Goal: Information Seeking & Learning: Learn about a topic

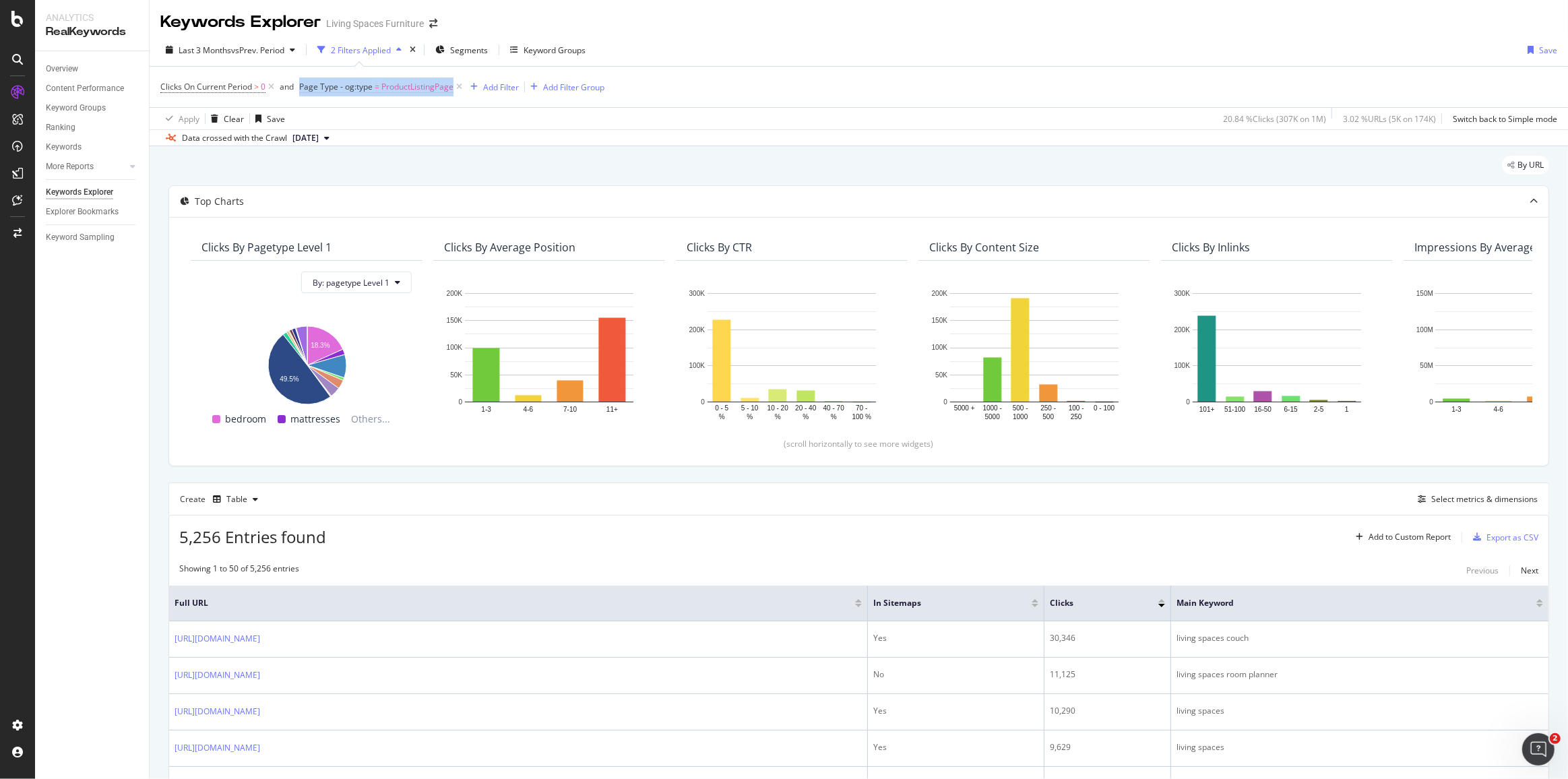
click at [358, 88] on span "Page Type - og:type" at bounding box center [336, 87] width 73 height 12
click at [526, 113] on div "Apply Clear Save 20.84 % Clicks ( 307K on 1M ) 3.02 % URLs ( 5K on 174K ) Switc…" at bounding box center [858, 118] width 1418 height 22
click at [502, 84] on div "Add Filter" at bounding box center [500, 87] width 36 height 12
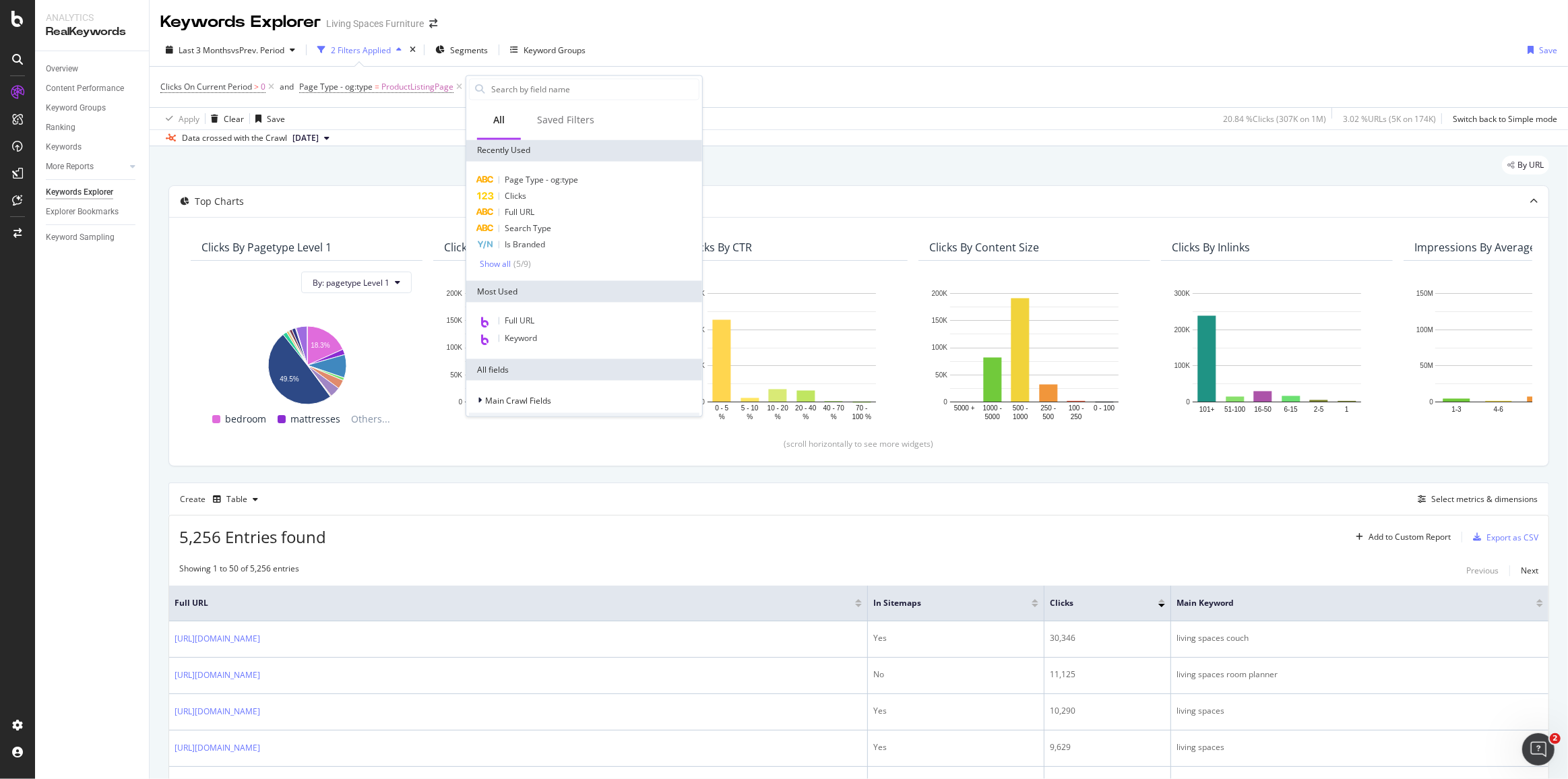
click at [813, 98] on div "Clicks On Current Period > 0 and Page Type - og:type = ProductListingPage Add F…" at bounding box center [858, 87] width 1396 height 40
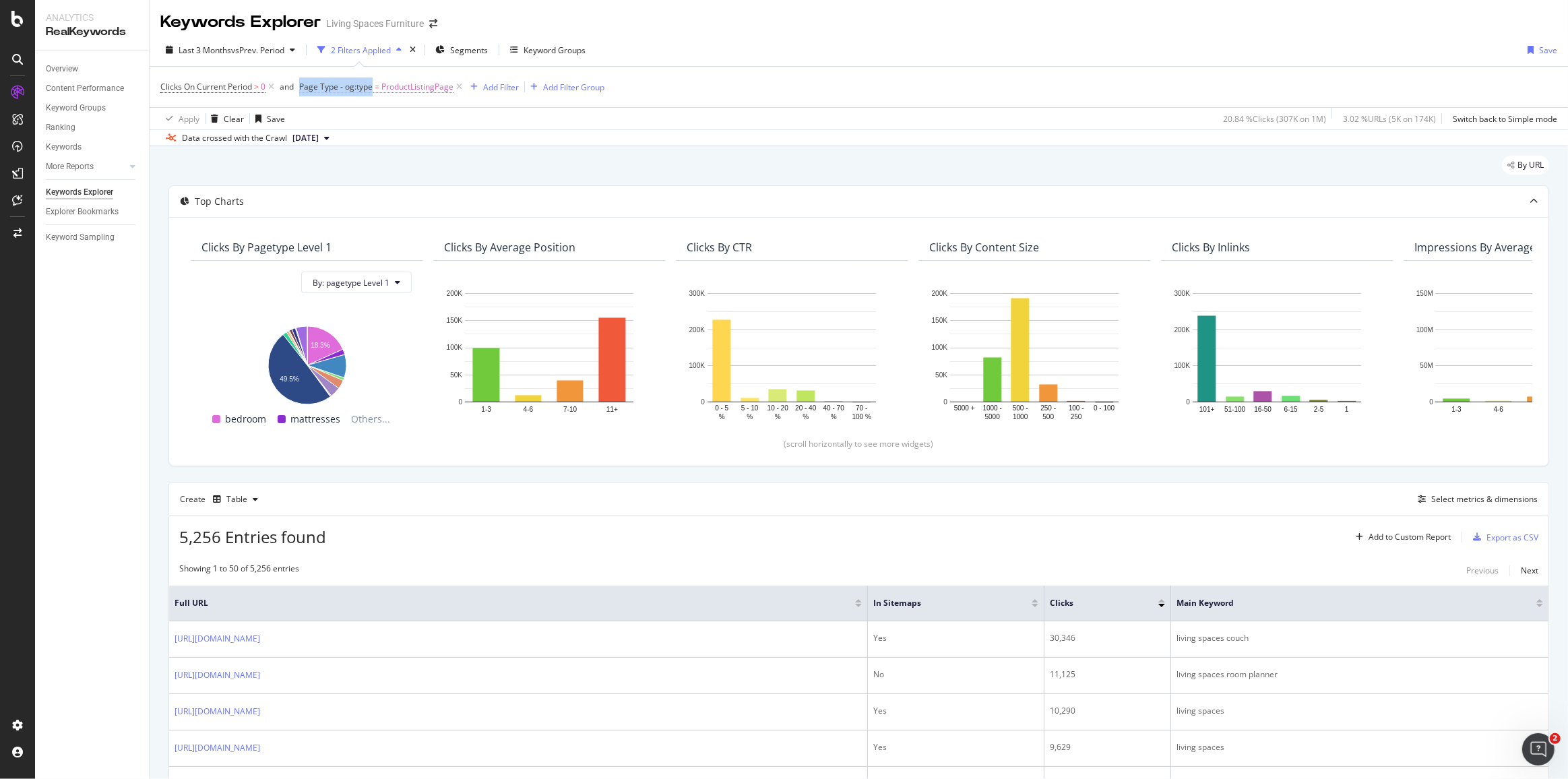
drag, startPoint x: 300, startPoint y: 86, endPoint x: 372, endPoint y: 89, distance: 72.1
click at [372, 89] on span "Clicks On Current Period > 0 and Page Type - og:type = ProductListingPage" at bounding box center [312, 87] width 304 height 12
copy span "Page Type - og:type"
click at [51, 679] on img at bounding box center [50, 678] width 16 height 16
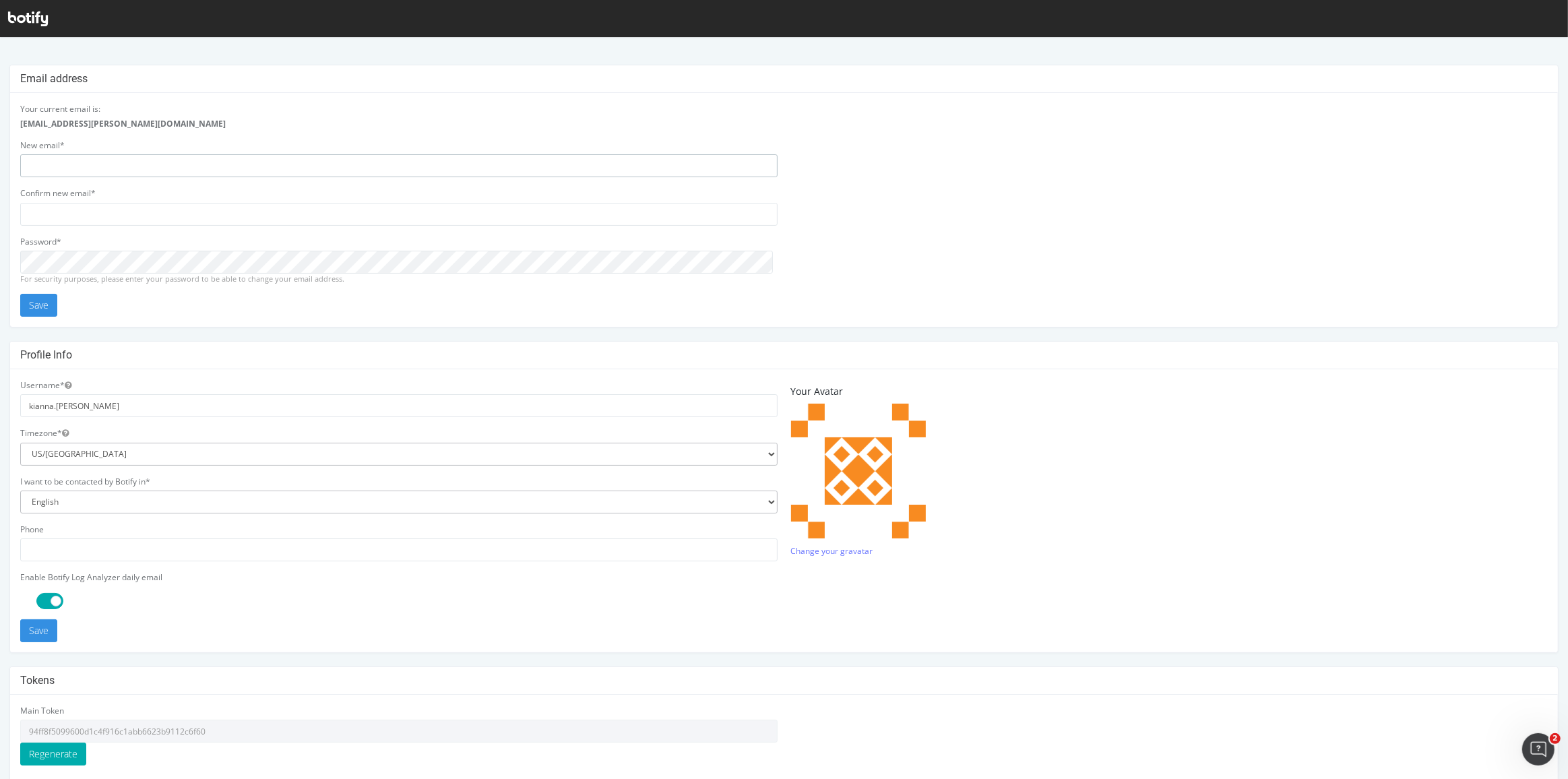
type input "[EMAIL_ADDRESS][PERSON_NAME][DOMAIN_NAME]"
drag, startPoint x: 219, startPoint y: 726, endPoint x: 26, endPoint y: 728, distance: 193.0
click at [26, 728] on input "94ff8f5099600d1c4f916c1abb6623b9112c6f60" at bounding box center [398, 731] width 757 height 23
drag, startPoint x: 100, startPoint y: 401, endPoint x: 0, endPoint y: 399, distance: 100.0
click at [0, 399] on div "Email address Your current email is: [PERSON_NAME][EMAIL_ADDRESS][DOMAIN_NAME] …" at bounding box center [784, 468] width 1568 height 807
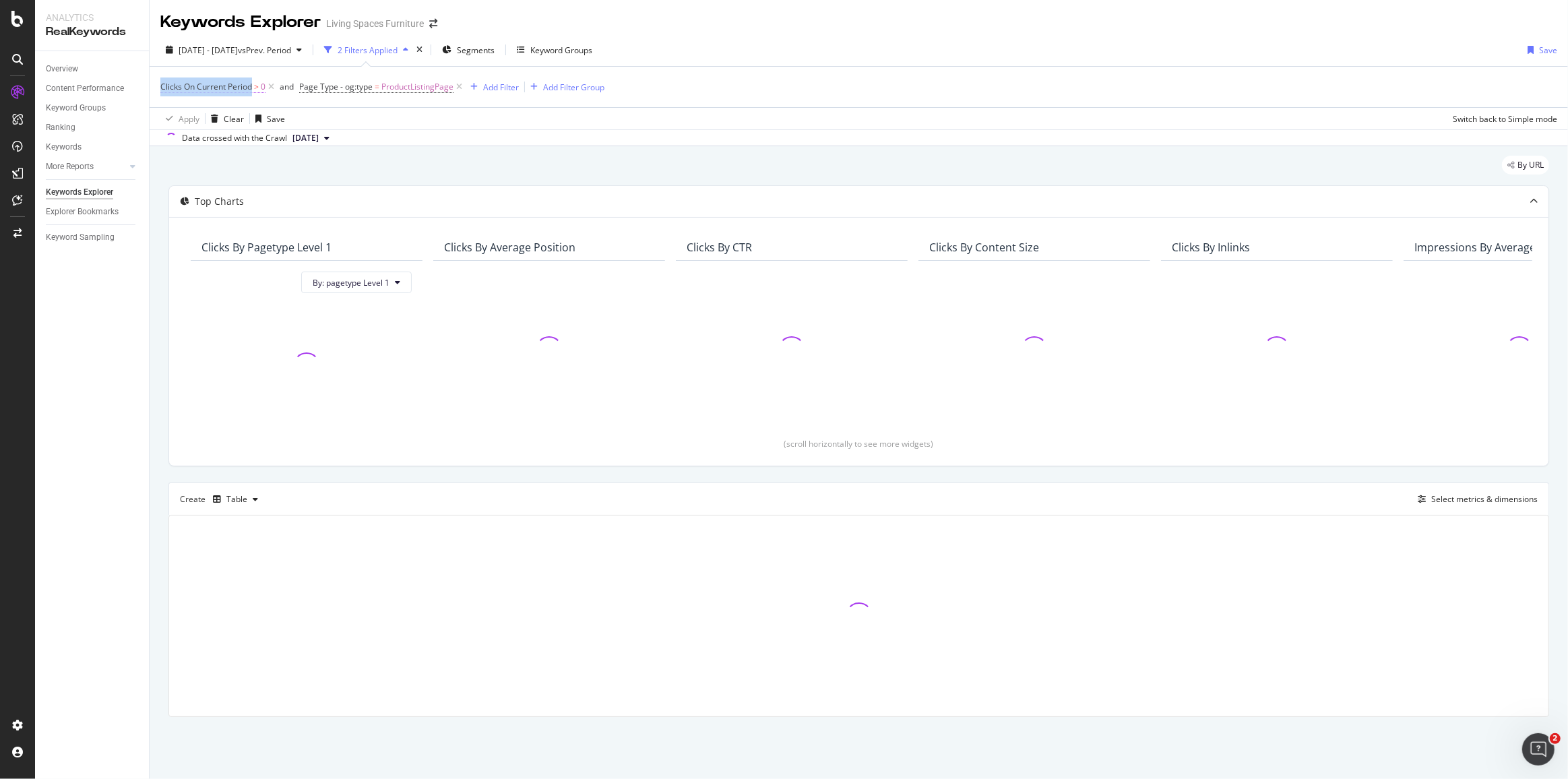
click at [250, 86] on span "Clicks On Current Period" at bounding box center [206, 87] width 91 height 12
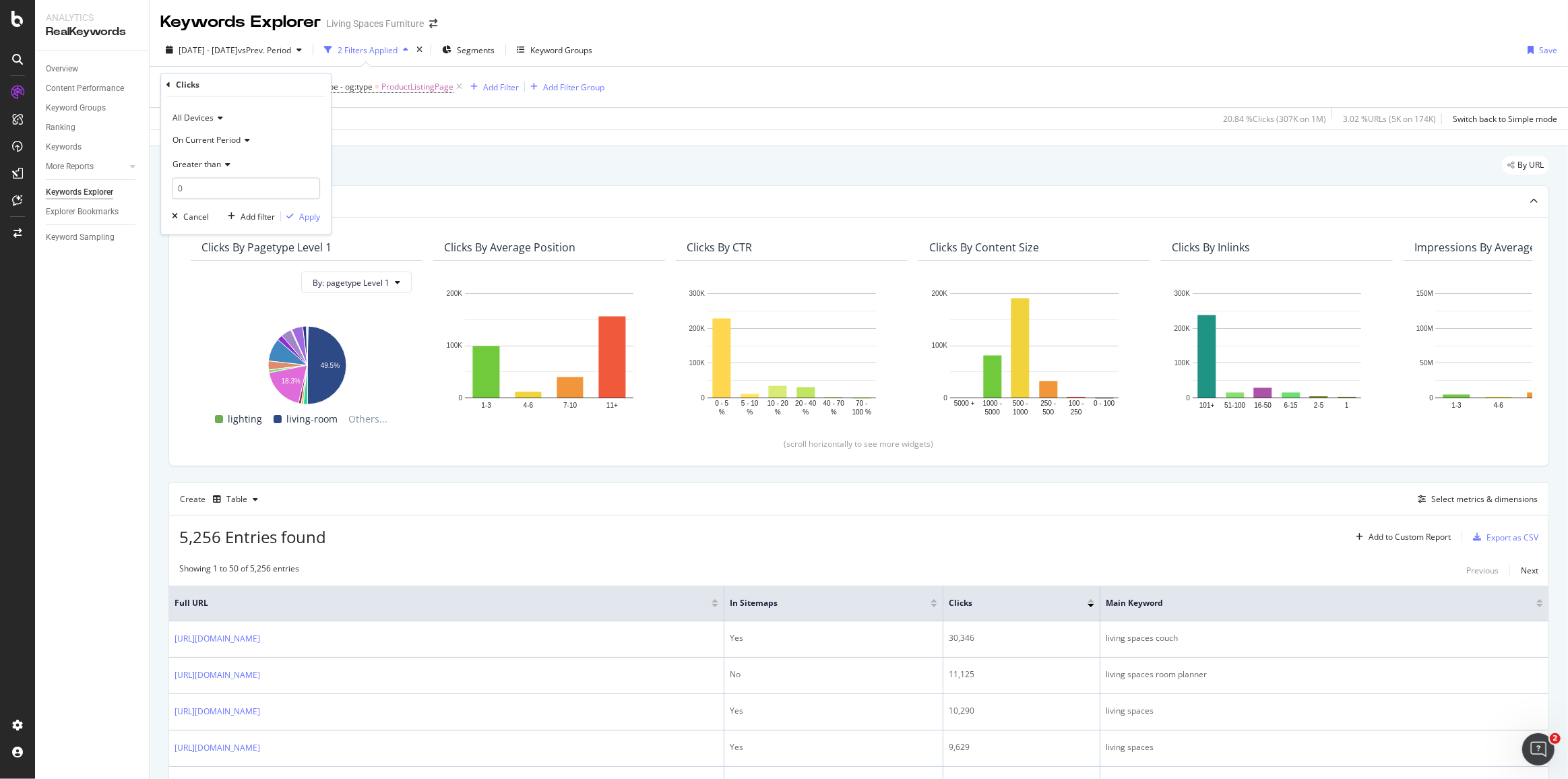
click at [690, 116] on div "Apply Clear Save 20.84 % Clicks ( 307K on 1M ) 3.02 % URLs ( 5K on 174K ) Switc…" at bounding box center [858, 118] width 1418 height 22
click at [1450, 500] on div "Select metrics & dimensions" at bounding box center [1484, 499] width 107 height 12
